Goal: Task Accomplishment & Management: Complete application form

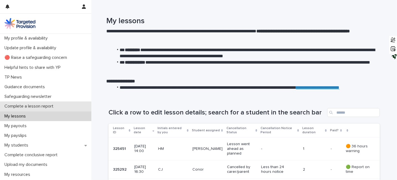
click at [44, 107] on p "Complete a lesson report" at bounding box center [30, 106] width 56 height 5
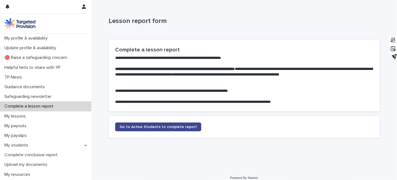
click at [167, 126] on span "Go to Active Students to complete report" at bounding box center [158, 127] width 77 height 4
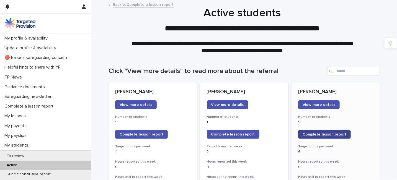
click at [314, 135] on span "Complete lesson report" at bounding box center [325, 135] width 44 height 4
